Goal: Information Seeking & Learning: Learn about a topic

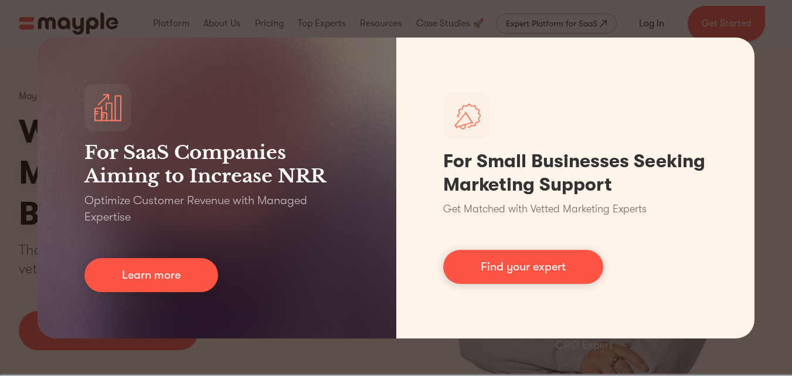
click at [780, 149] on div "For SaaS Companies Aiming to Increase NRR Optimize Customer Revenue with Manage…" at bounding box center [396, 188] width 792 height 376
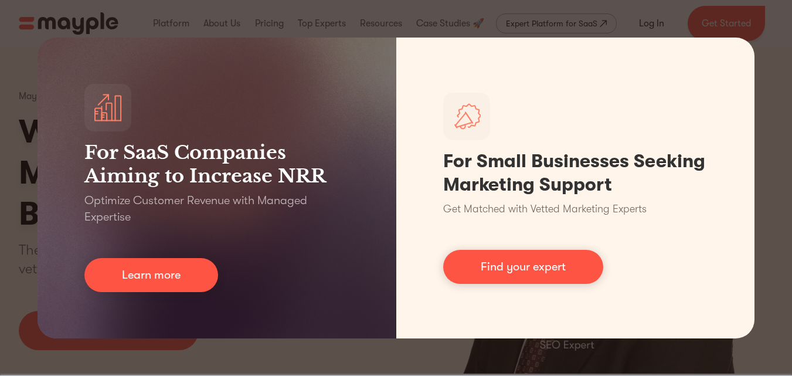
click at [782, 230] on div "For SaaS Companies Aiming to Increase NRR Optimize Customer Revenue with Manage…" at bounding box center [396, 188] width 792 height 376
click at [789, 217] on div "For SaaS Companies Aiming to Increase NRR Optimize Customer Revenue with Manage…" at bounding box center [396, 188] width 792 height 376
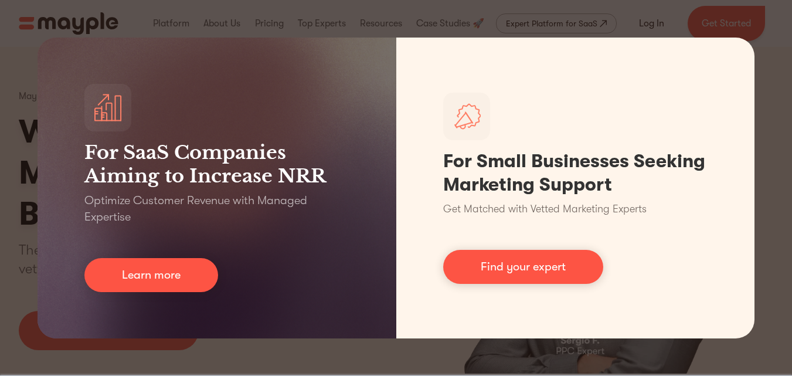
click at [785, 216] on div "For SaaS Companies Aiming to Increase NRR Optimize Customer Revenue with Manage…" at bounding box center [396, 188] width 792 height 376
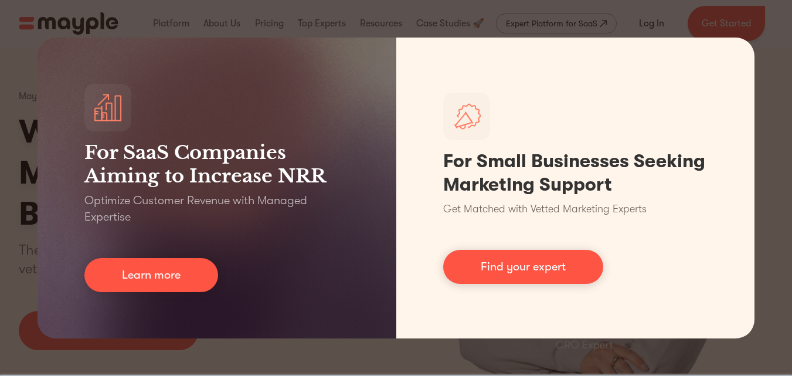
click at [396, 353] on div "For SaaS Companies Aiming to Increase NRR Optimize Customer Revenue with Manage…" at bounding box center [396, 188] width 792 height 376
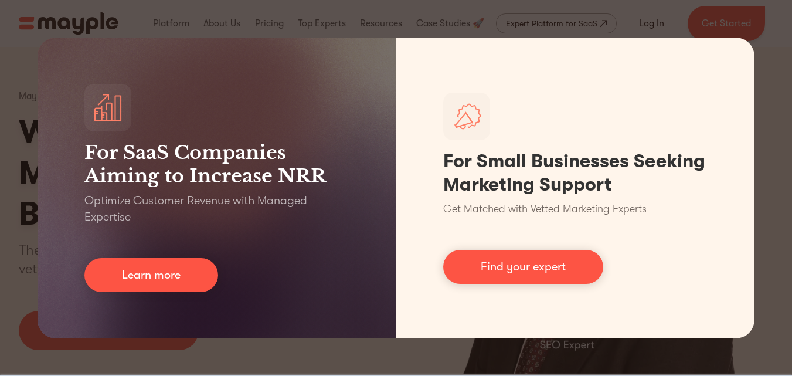
click at [754, 59] on div "For SaaS Companies Aiming to Increase NRR Optimize Customer Revenue with Manage…" at bounding box center [396, 188] width 792 height 376
click at [763, 55] on div "For SaaS Companies Aiming to Increase NRR Optimize Customer Revenue with Manage…" at bounding box center [396, 188] width 792 height 376
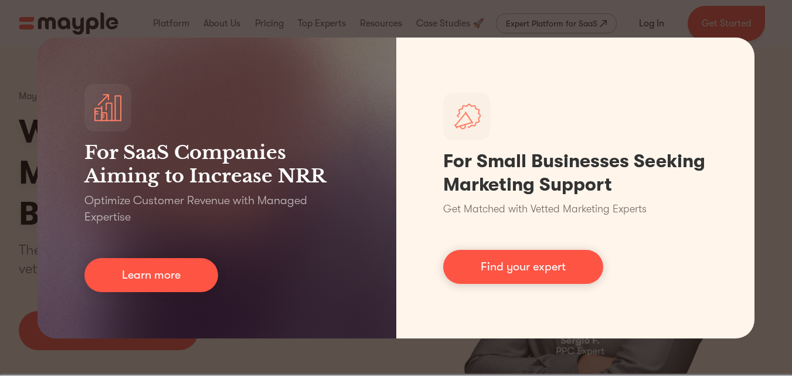
click at [783, 83] on div "For SaaS Companies Aiming to Increase NRR Optimize Customer Revenue with Manage…" at bounding box center [396, 188] width 792 height 376
click at [781, 83] on div "For SaaS Companies Aiming to Increase NRR Optimize Customer Revenue with Manage…" at bounding box center [396, 188] width 792 height 376
click at [445, 346] on div "For SaaS Companies Aiming to Increase NRR Optimize Customer Revenue with Manage…" at bounding box center [396, 188] width 792 height 376
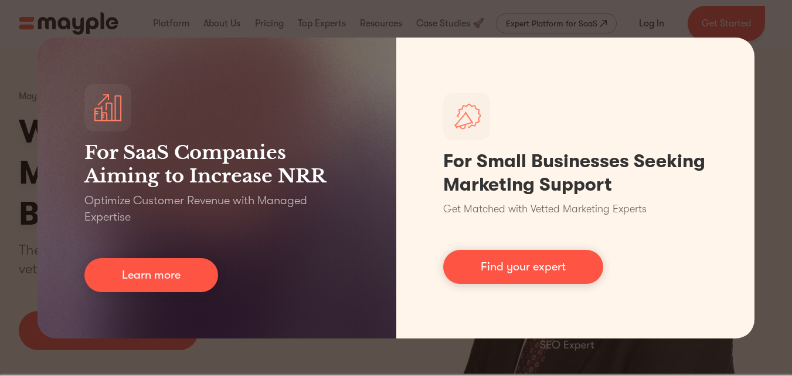
click at [758, 120] on div "For SaaS Companies Aiming to Increase NRR Optimize Customer Revenue with Manage…" at bounding box center [396, 188] width 792 height 376
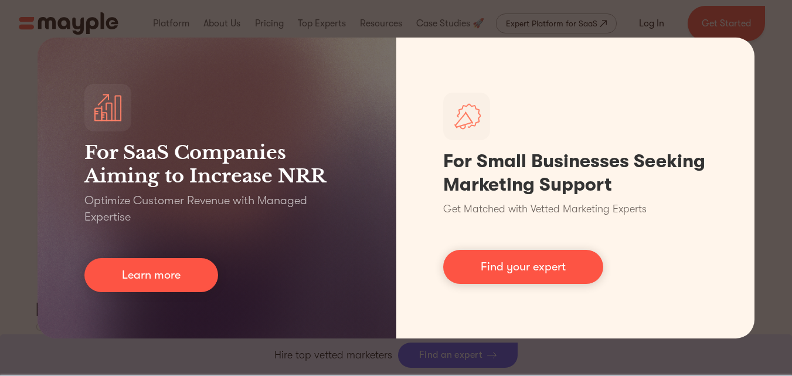
scroll to position [3920, 0]
click at [774, 236] on div "For SaaS Companies Aiming to Increase NRR Optimize Customer Revenue with Manage…" at bounding box center [396, 188] width 792 height 376
click at [20, 84] on div "For SaaS Companies Aiming to Increase NRR Optimize Customer Revenue with Manage…" at bounding box center [396, 188] width 792 height 376
click at [770, 37] on div "For SaaS Companies Aiming to Increase NRR Optimize Customer Revenue with Manage…" at bounding box center [396, 188] width 792 height 376
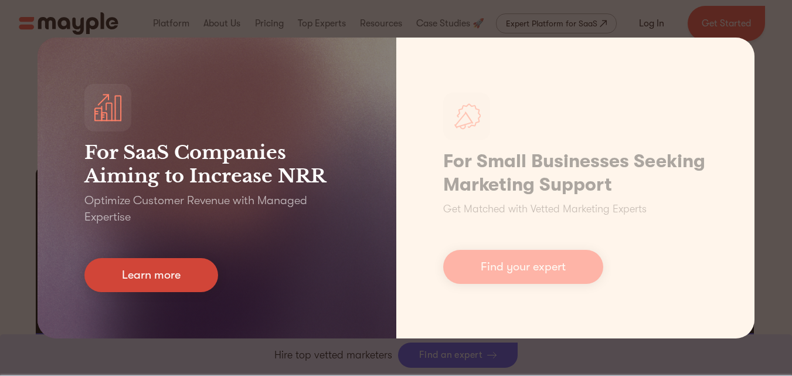
click at [199, 280] on link "Learn more" at bounding box center [151, 275] width 134 height 34
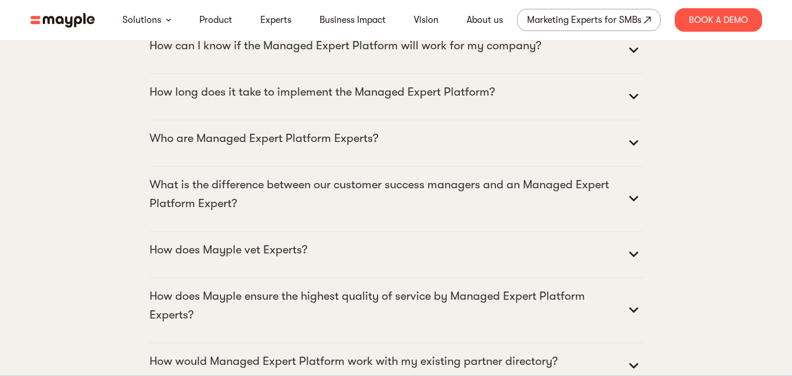
scroll to position [5439, 0]
